Goal: Information Seeking & Learning: Learn about a topic

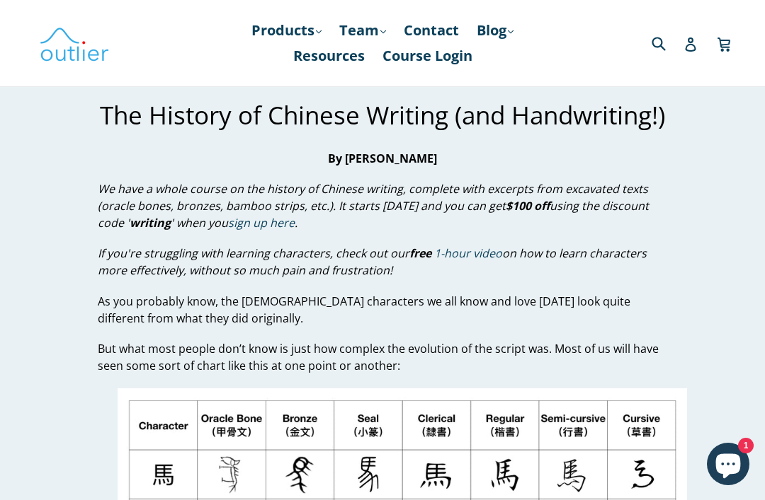
scroll to position [18, 0]
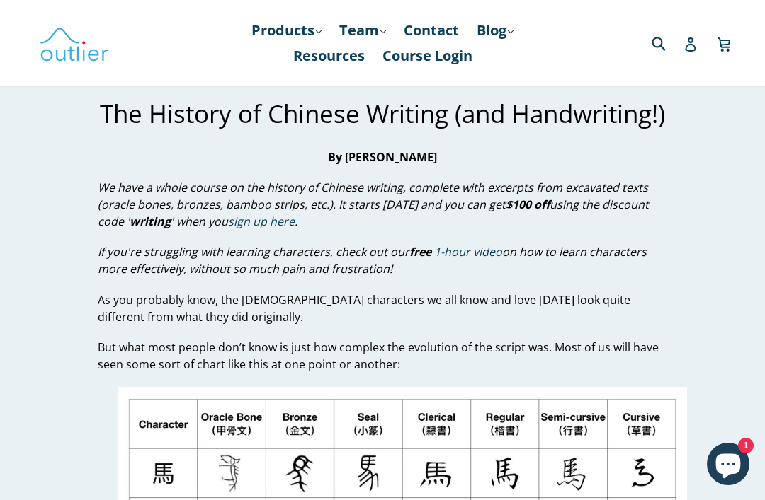
click at [722, 466] on icon "Chat window" at bounding box center [728, 466] width 25 height 25
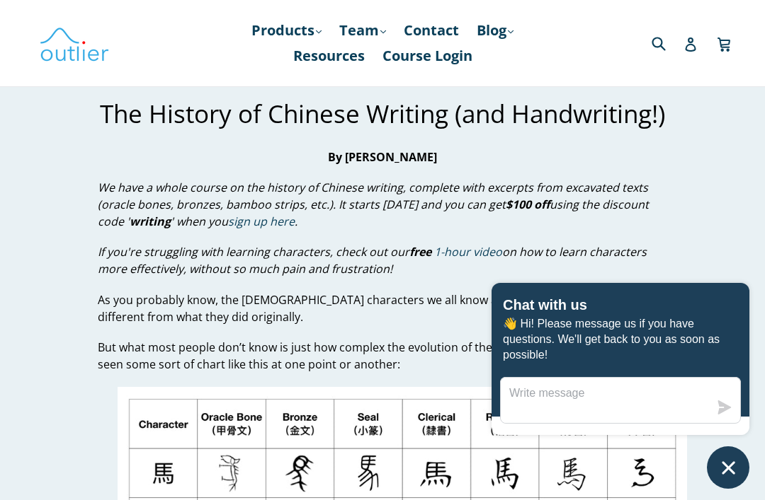
click at [736, 469] on icon "Chat window" at bounding box center [728, 468] width 22 height 22
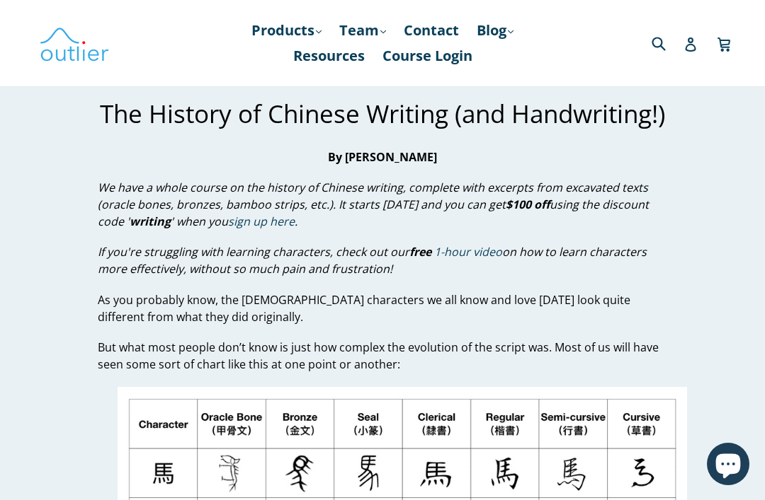
click at [738, 465] on icon "Chat window" at bounding box center [728, 466] width 25 height 25
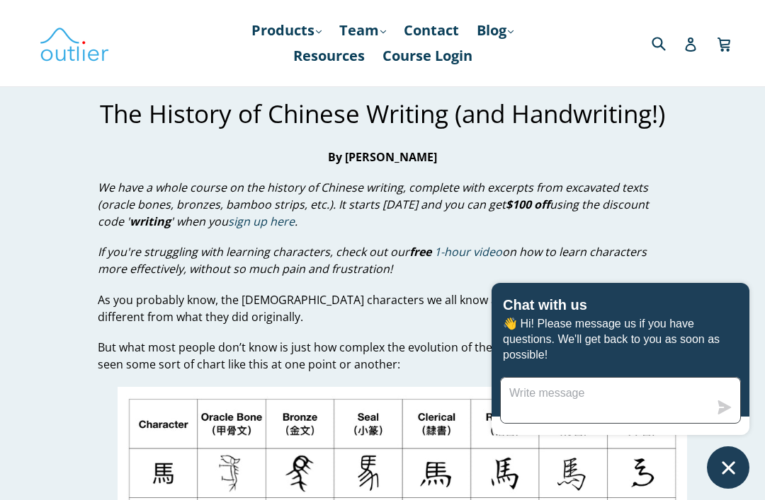
click at [660, 395] on textarea "Message us" at bounding box center [604, 400] width 208 height 45
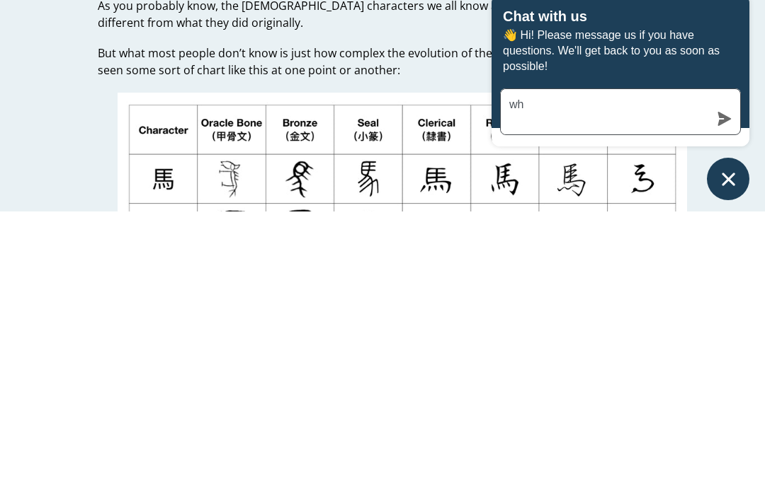
type textarea "w"
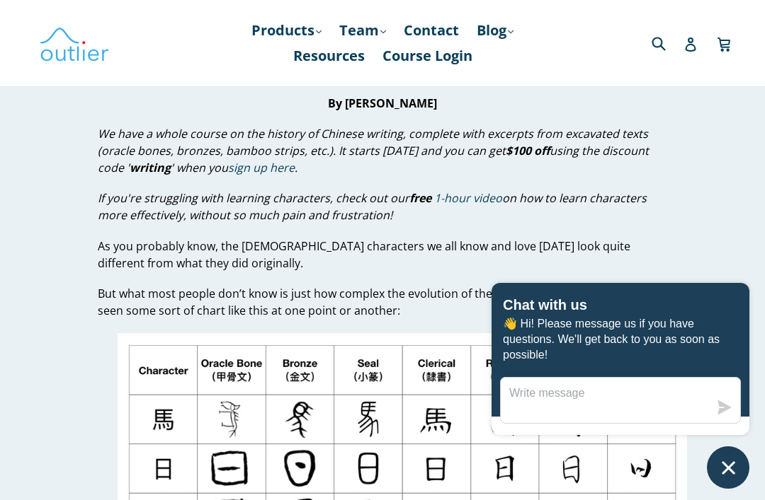
scroll to position [0, 0]
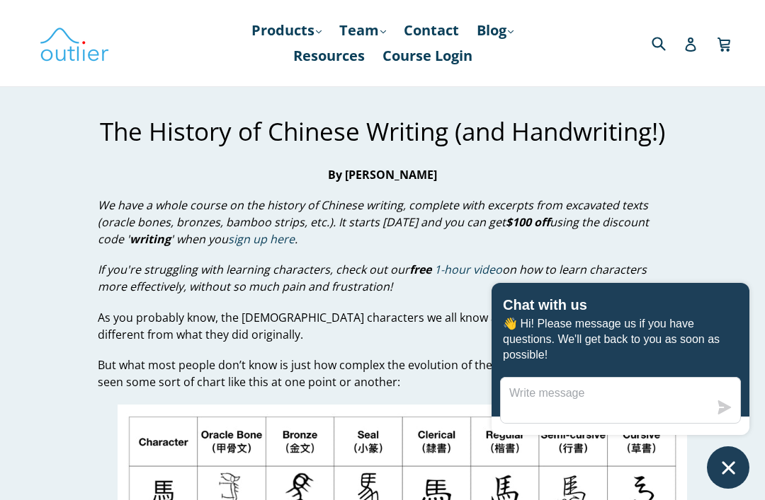
click at [737, 466] on icon "Chat window" at bounding box center [728, 468] width 22 height 22
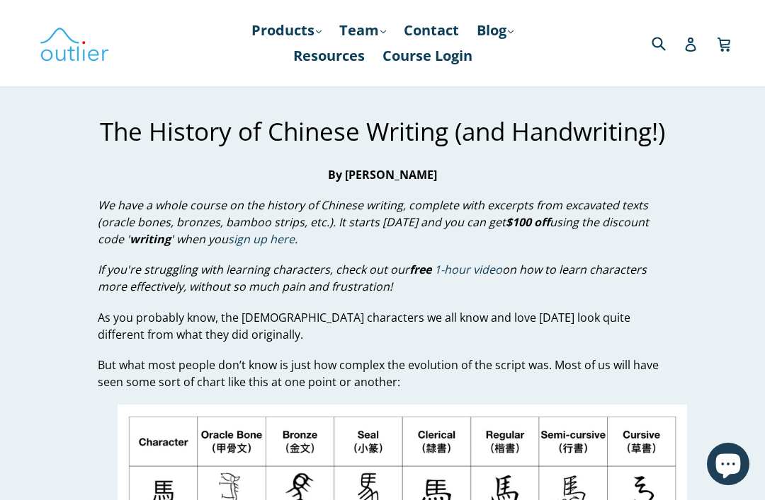
click at [729, 471] on icon "Chat window" at bounding box center [728, 466] width 25 height 25
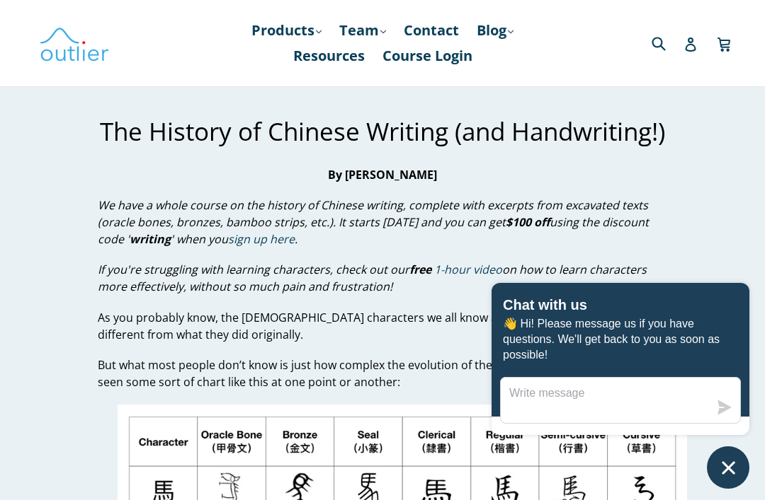
click at [721, 468] on icon "Chat window" at bounding box center [728, 468] width 22 height 22
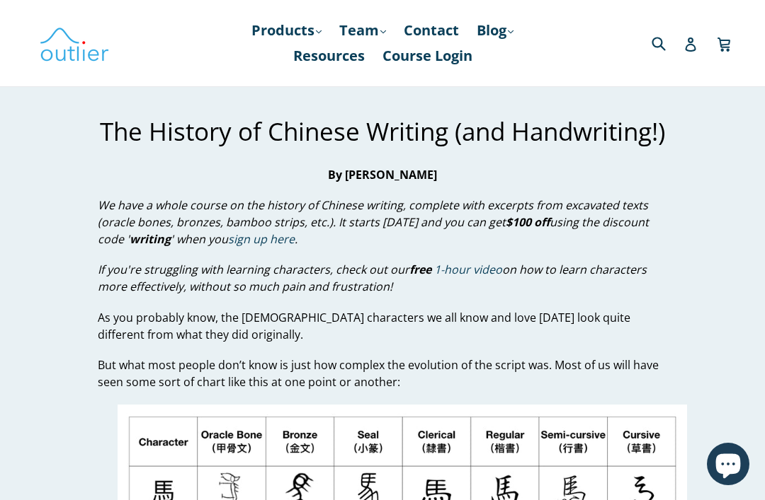
click at [743, 464] on icon "Chat window" at bounding box center [727, 464] width 41 height 41
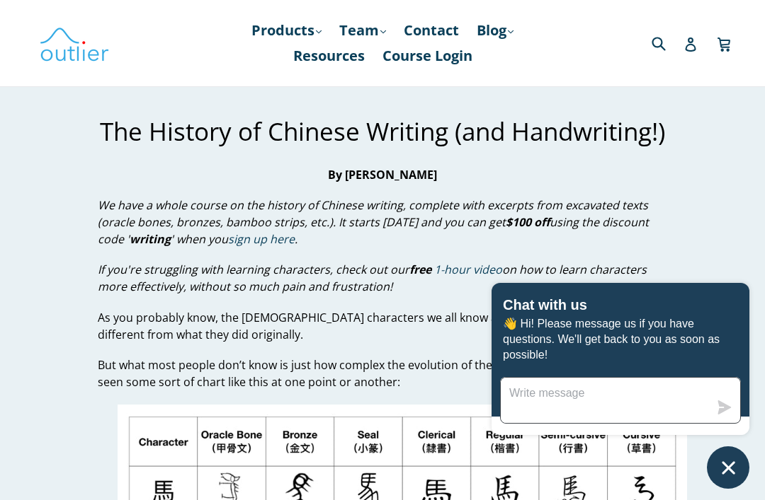
click at [680, 389] on textarea "Message us" at bounding box center [604, 400] width 208 height 45
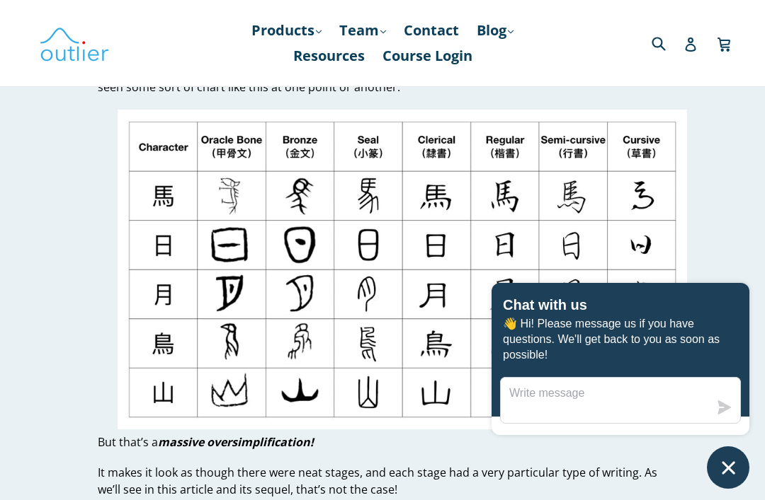
click at [745, 468] on button "Chat window" at bounding box center [727, 468] width 42 height 42
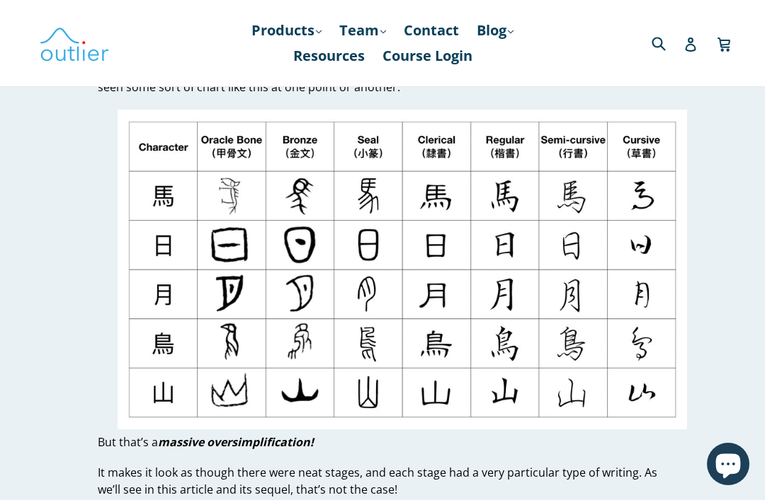
click at [738, 466] on icon "Chat window" at bounding box center [728, 466] width 25 height 25
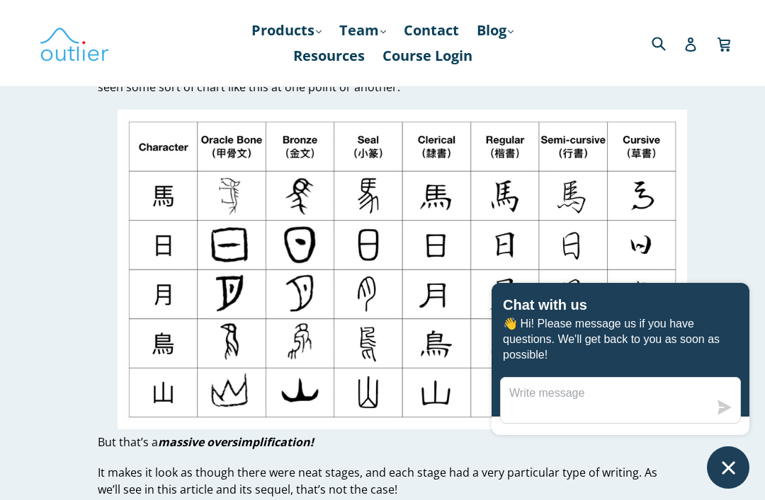
click at [742, 471] on button "Chat window" at bounding box center [727, 468] width 42 height 42
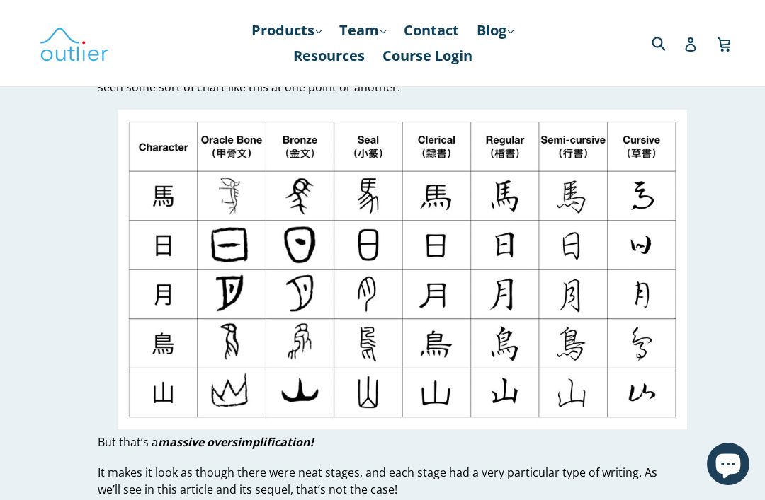
click at [741, 471] on icon "Chat window" at bounding box center [727, 464] width 41 height 41
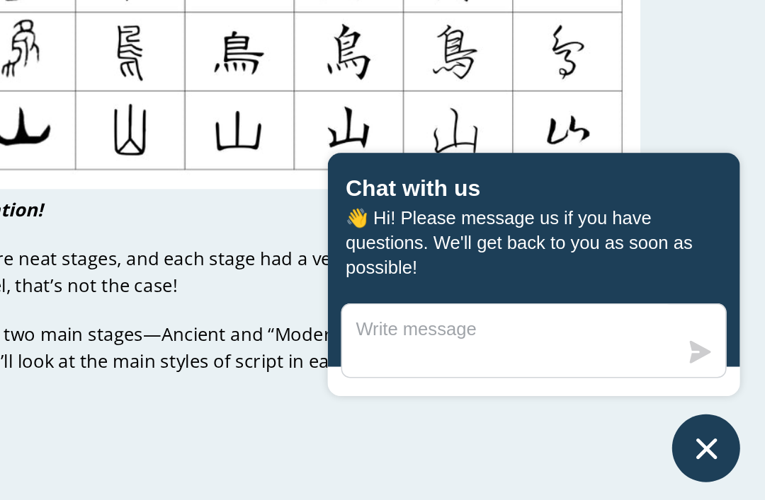
click at [706, 447] on button "Chat window" at bounding box center [727, 468] width 42 height 42
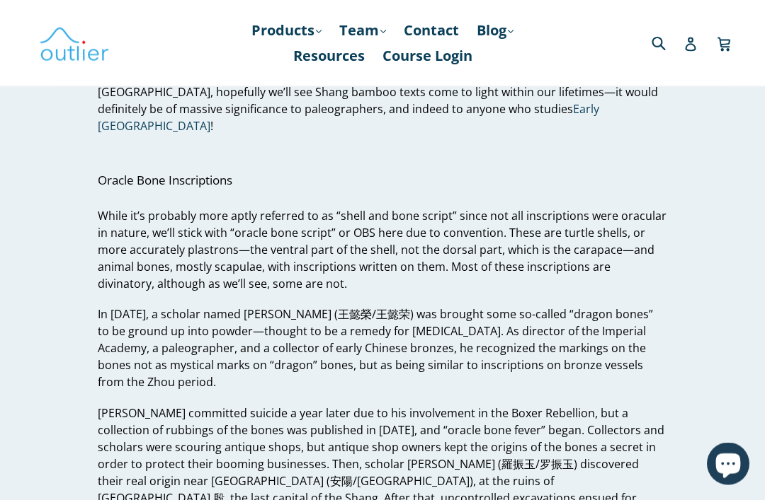
scroll to position [1644, 0]
